Goal: Information Seeking & Learning: Check status

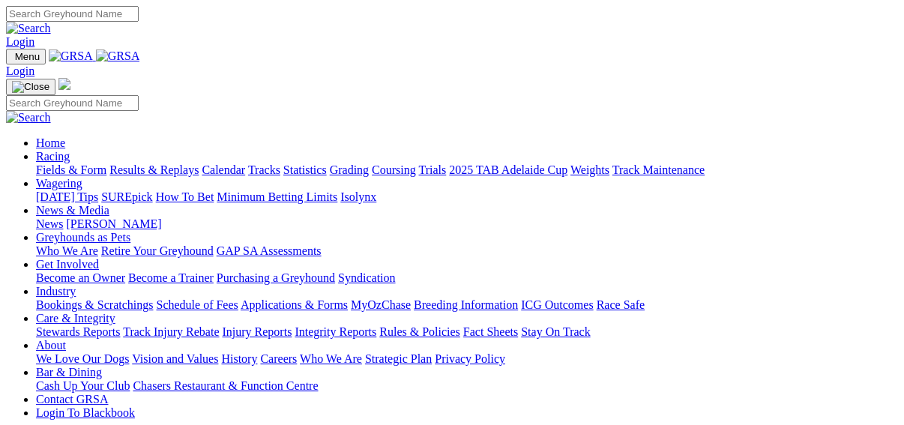
click at [151, 163] on link "Results & Replays" at bounding box center [153, 169] width 89 height 13
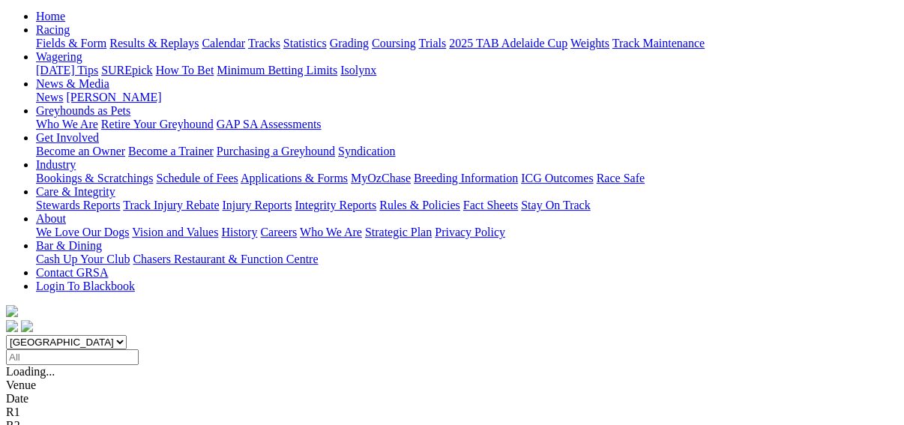
scroll to position [180, 0]
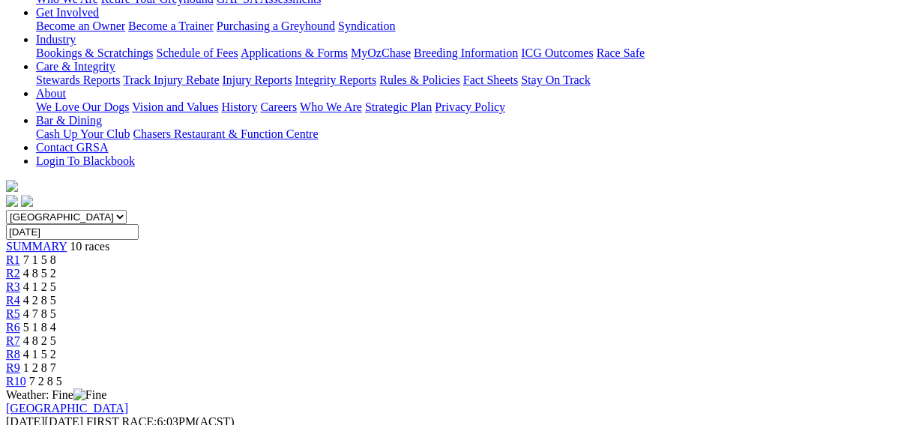
scroll to position [300, 0]
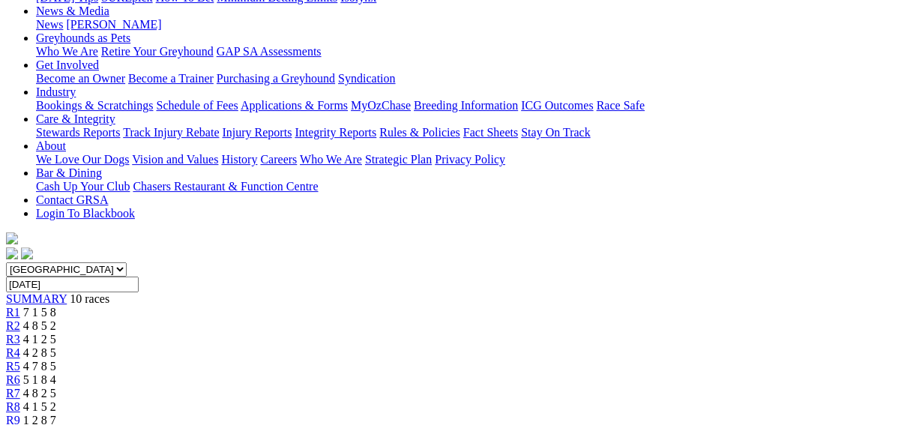
scroll to position [0, 0]
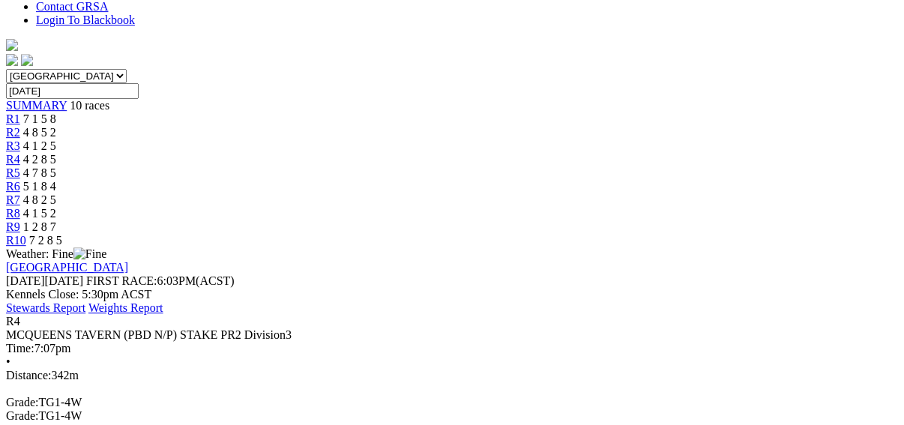
scroll to position [300, 0]
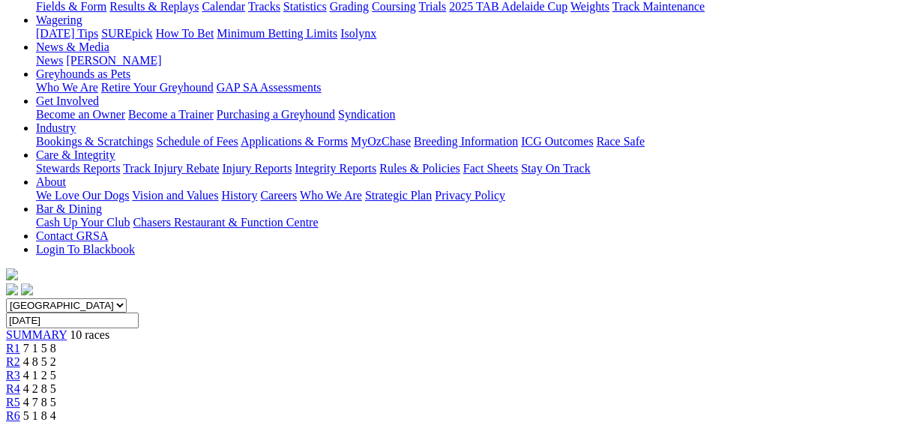
scroll to position [0, 0]
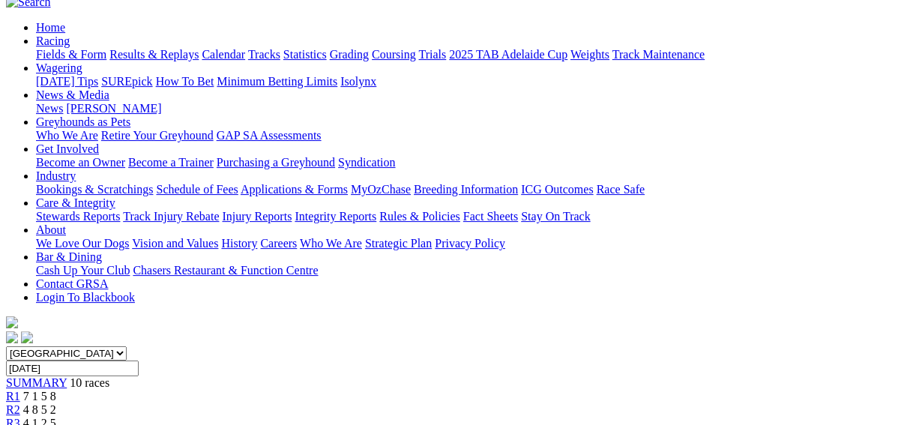
scroll to position [120, 0]
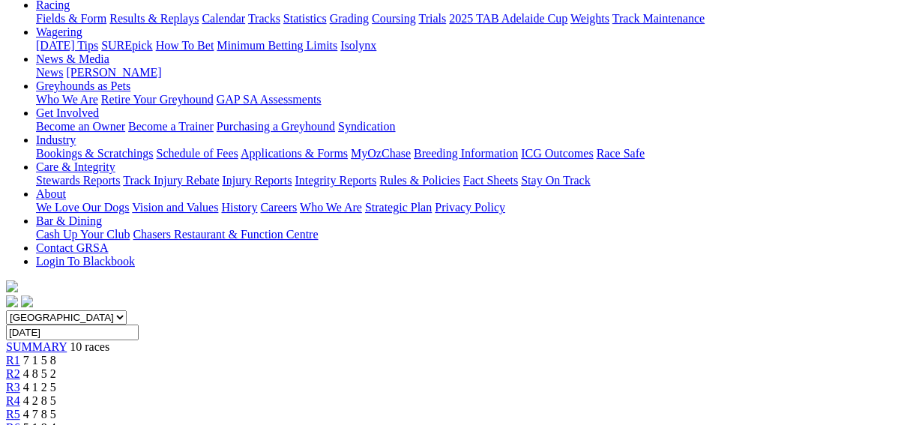
scroll to position [120, 0]
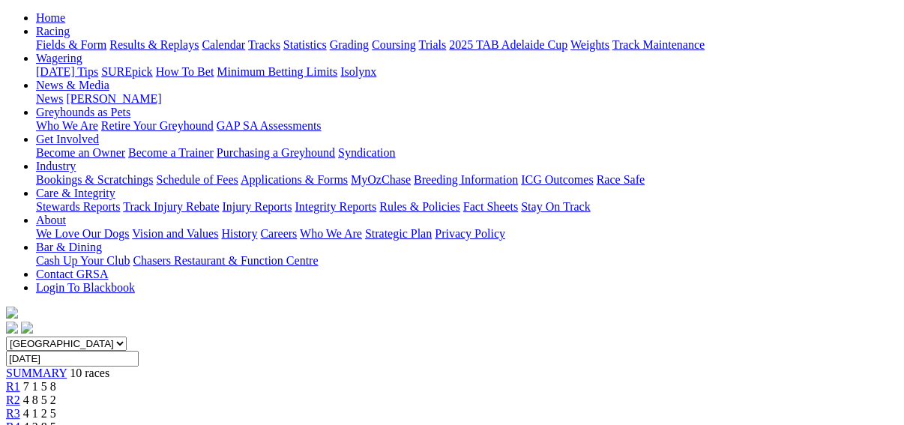
scroll to position [60, 0]
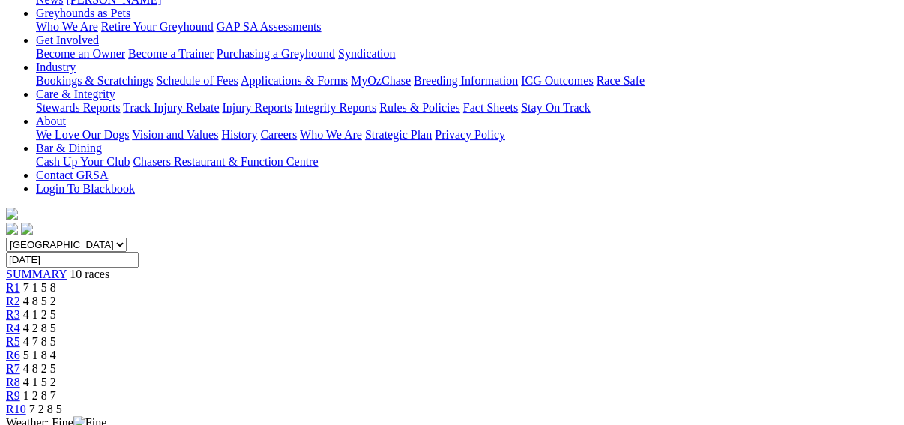
scroll to position [180, 0]
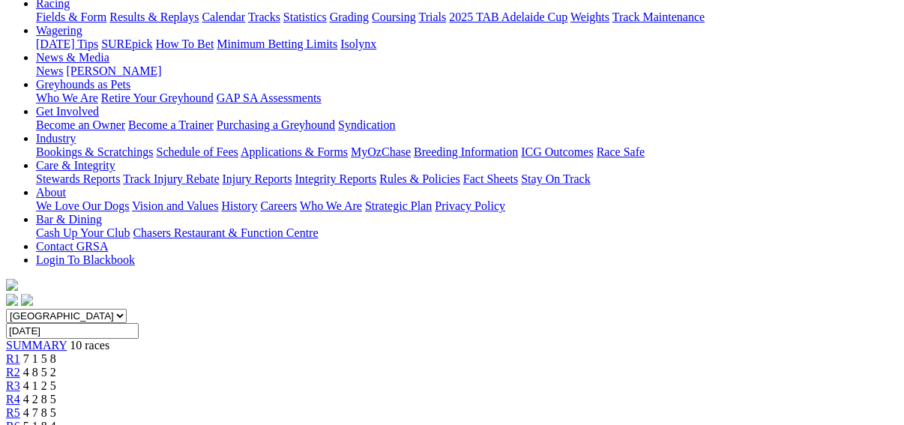
click at [20, 420] on span "R6" at bounding box center [13, 426] width 14 height 13
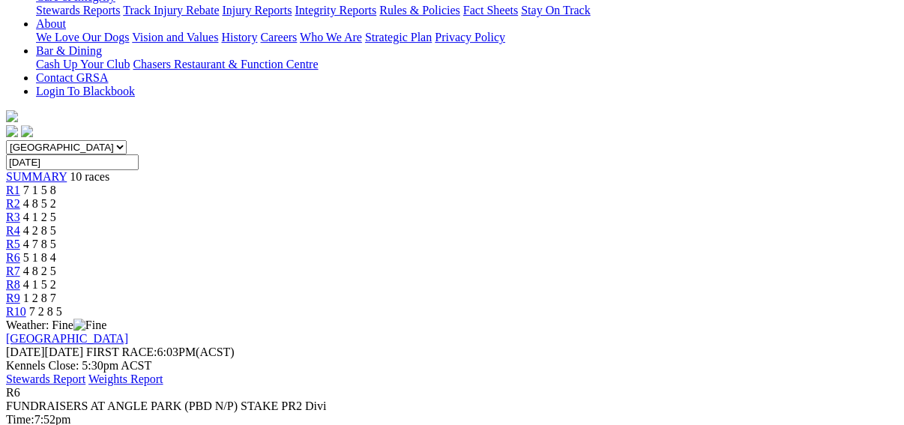
scroll to position [180, 0]
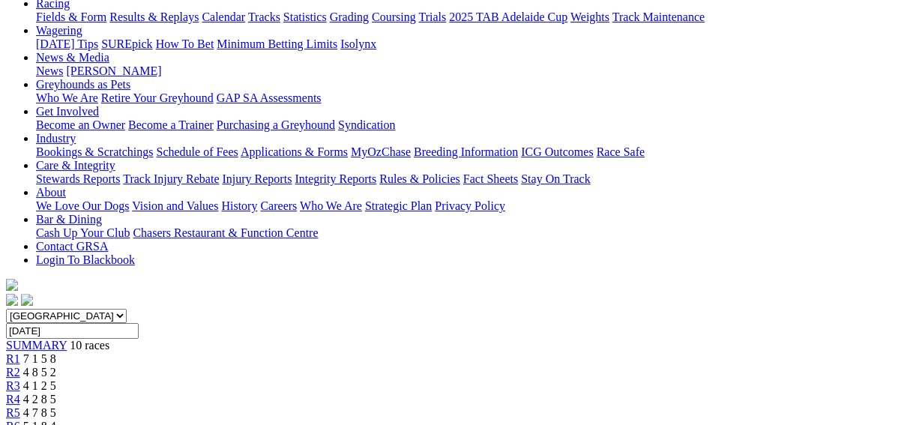
click at [20, 406] on span "R5" at bounding box center [13, 412] width 14 height 13
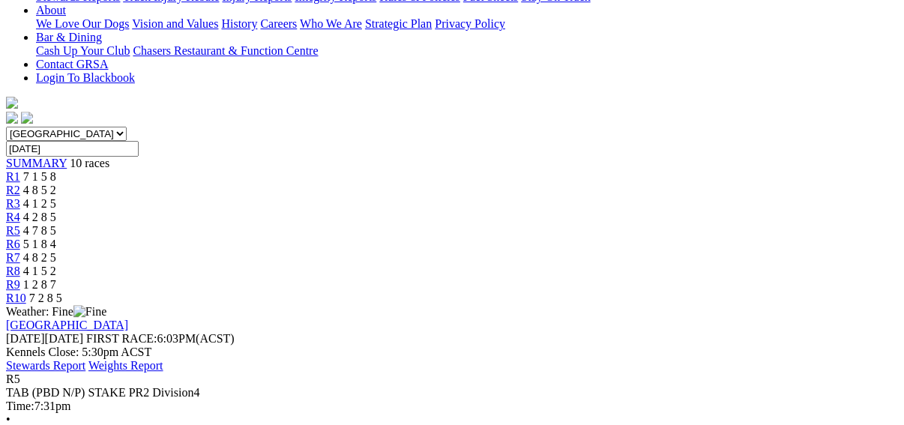
scroll to position [360, 0]
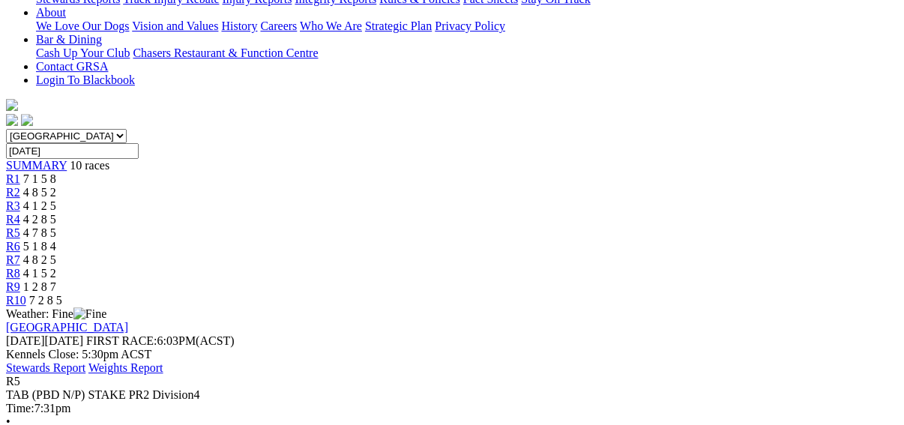
scroll to position [180, 0]
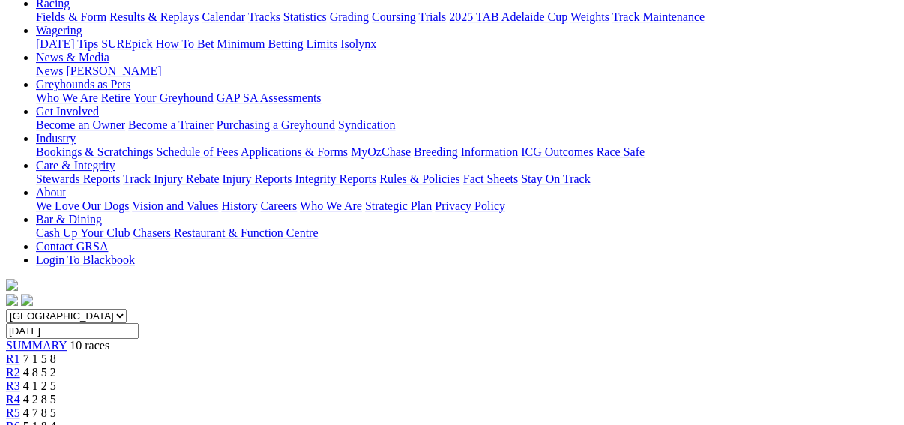
click at [20, 393] on span "R4" at bounding box center [13, 399] width 14 height 13
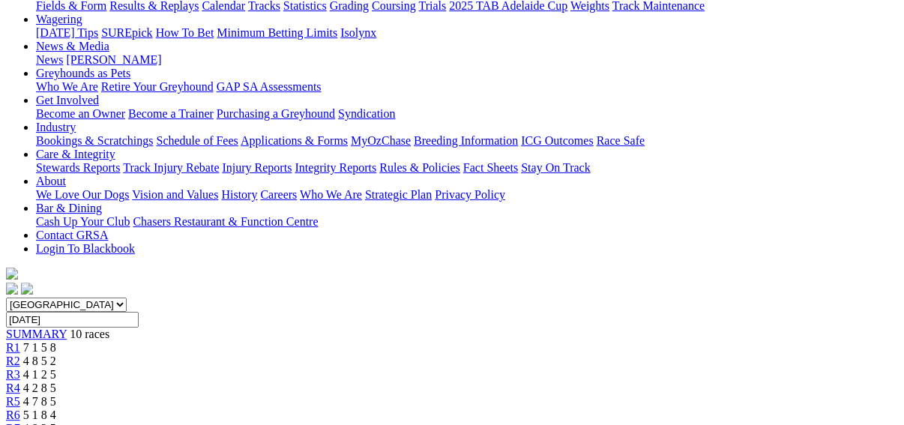
scroll to position [120, 0]
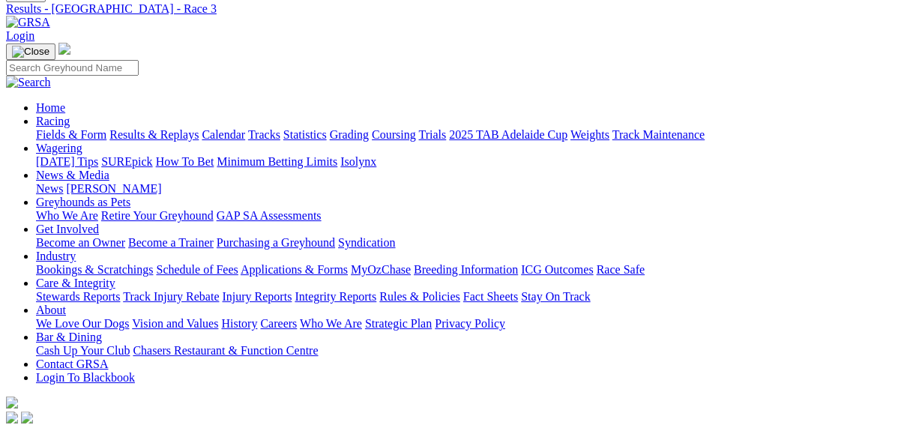
scroll to position [60, 0]
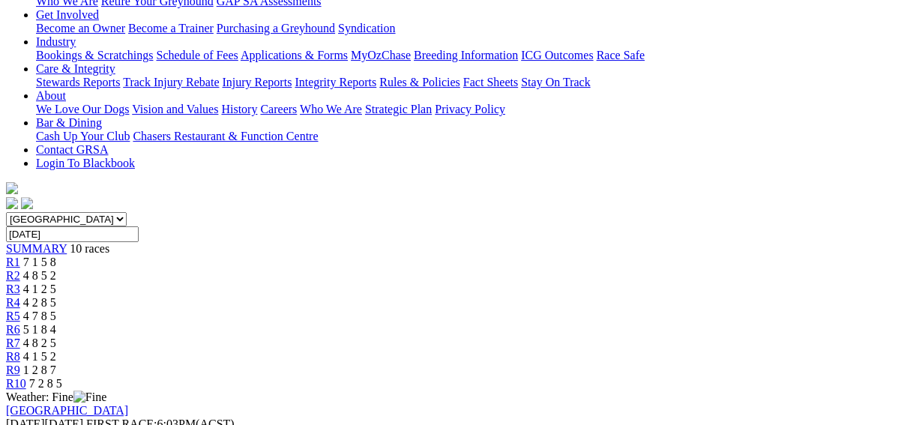
scroll to position [180, 0]
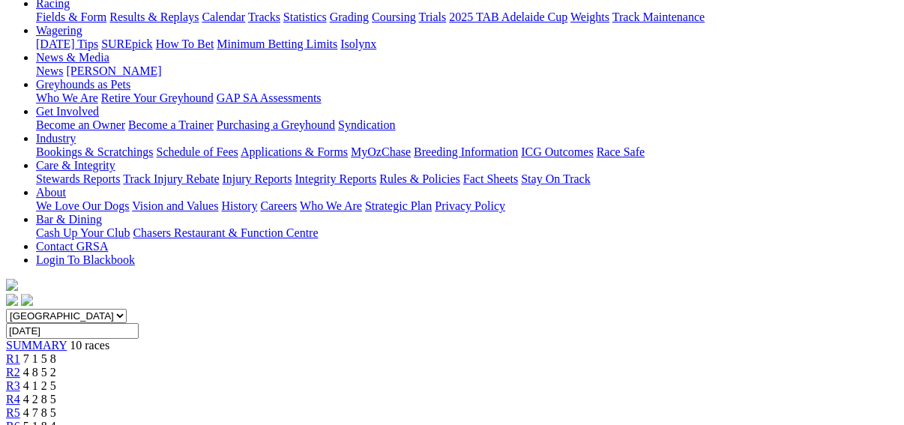
click at [20, 352] on span "R1" at bounding box center [13, 358] width 14 height 13
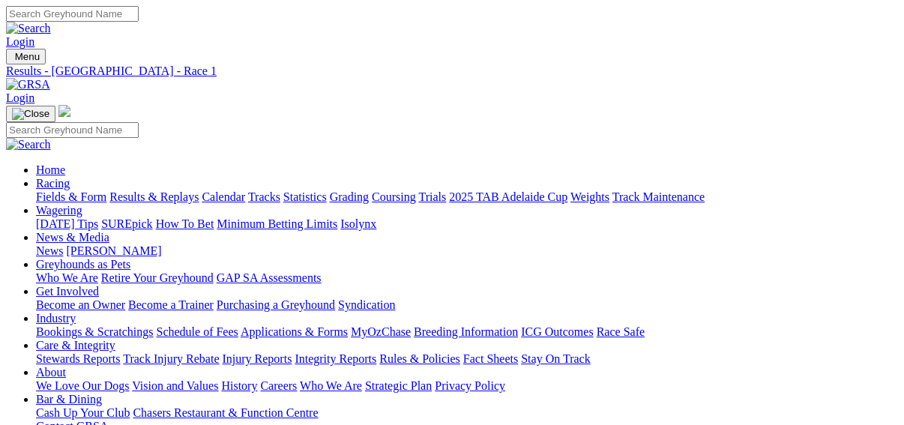
click at [38, 190] on link "Fields & Form" at bounding box center [71, 196] width 70 height 13
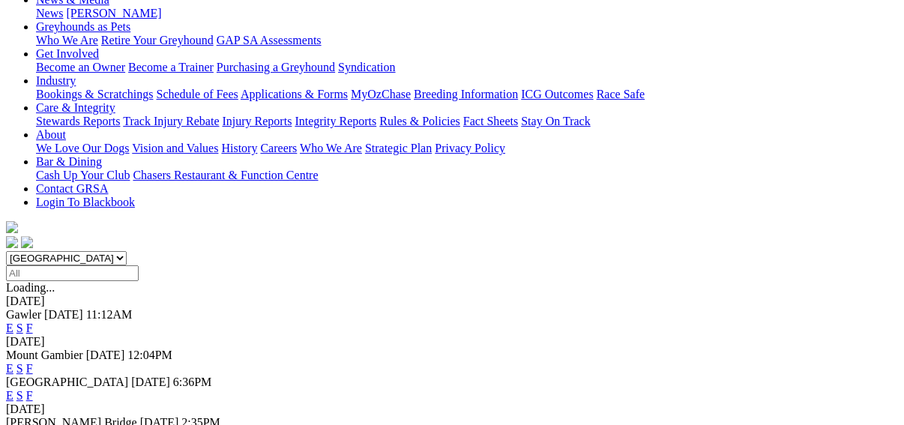
scroll to position [240, 0]
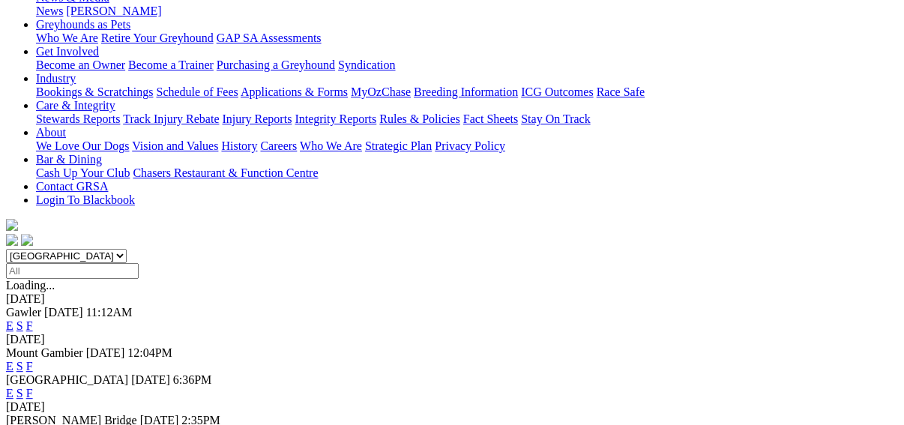
click at [33, 387] on link "F" at bounding box center [29, 393] width 7 height 13
